Goal: Obtain resource: Download file/media

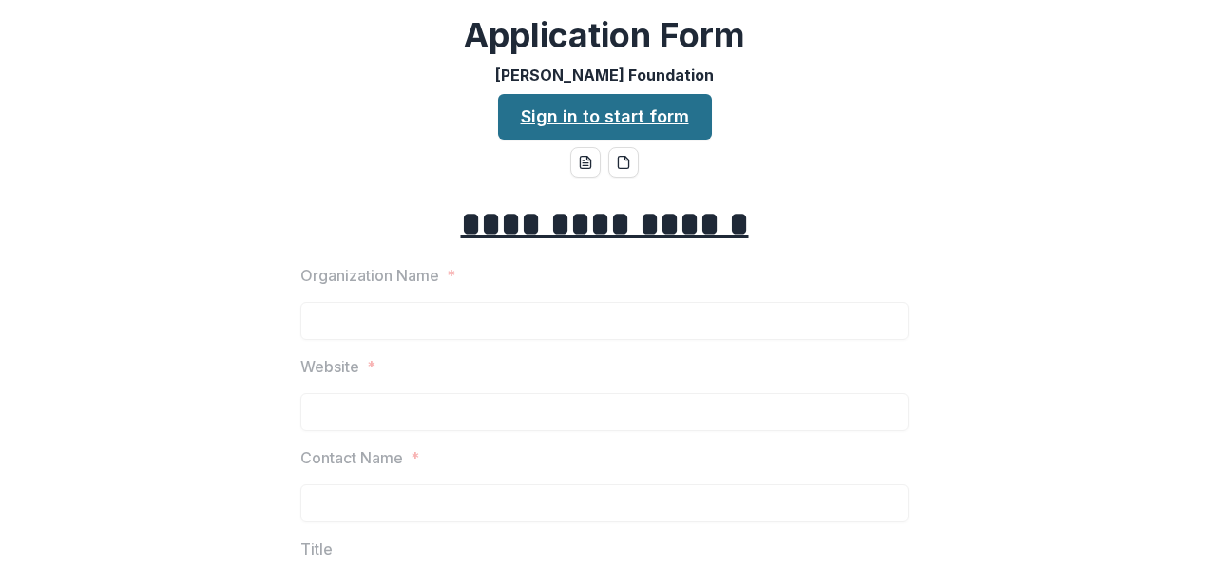
click at [614, 113] on link "Sign in to start form" at bounding box center [605, 117] width 214 height 46
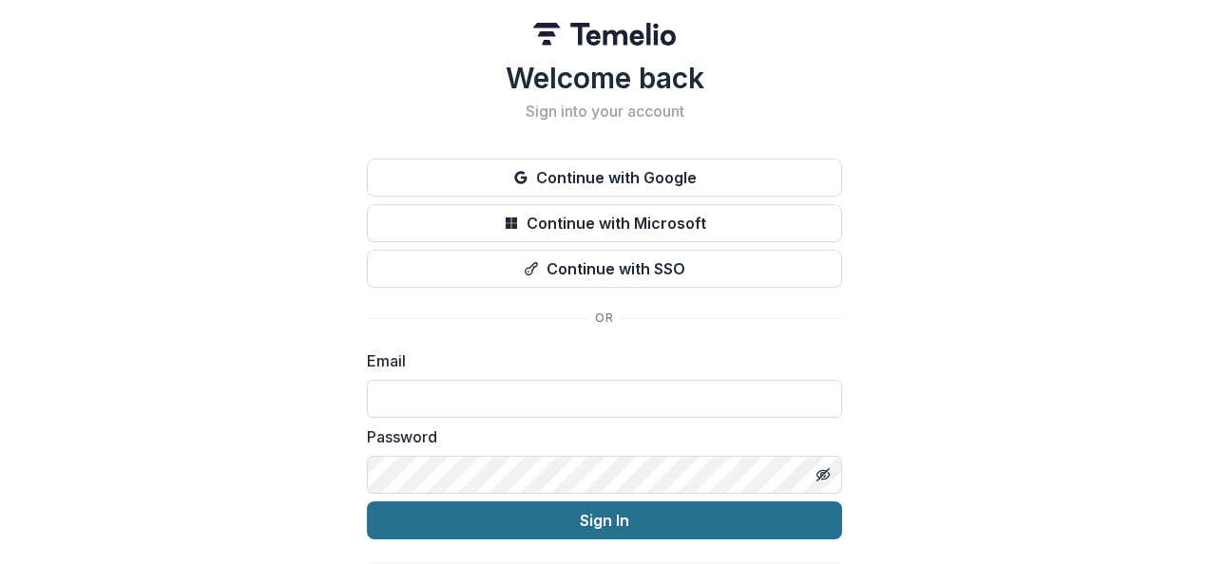
type input "**********"
click at [641, 519] on button "Sign In" at bounding box center [604, 521] width 475 height 38
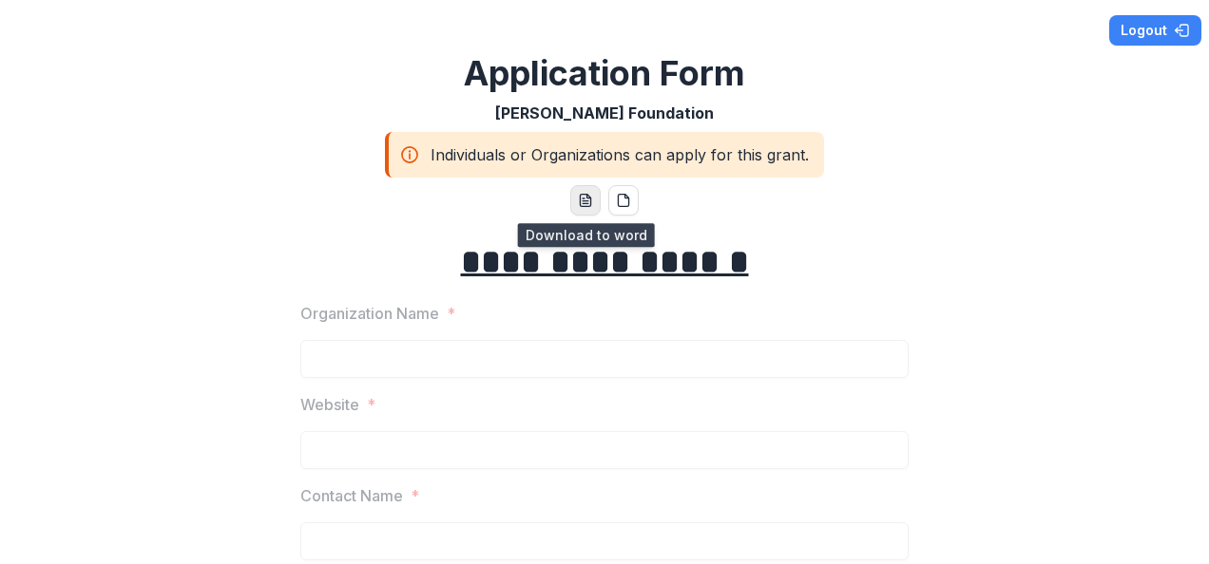
click at [585, 196] on icon "word-download" at bounding box center [585, 201] width 10 height 12
